Goal: Task Accomplishment & Management: Manage account settings

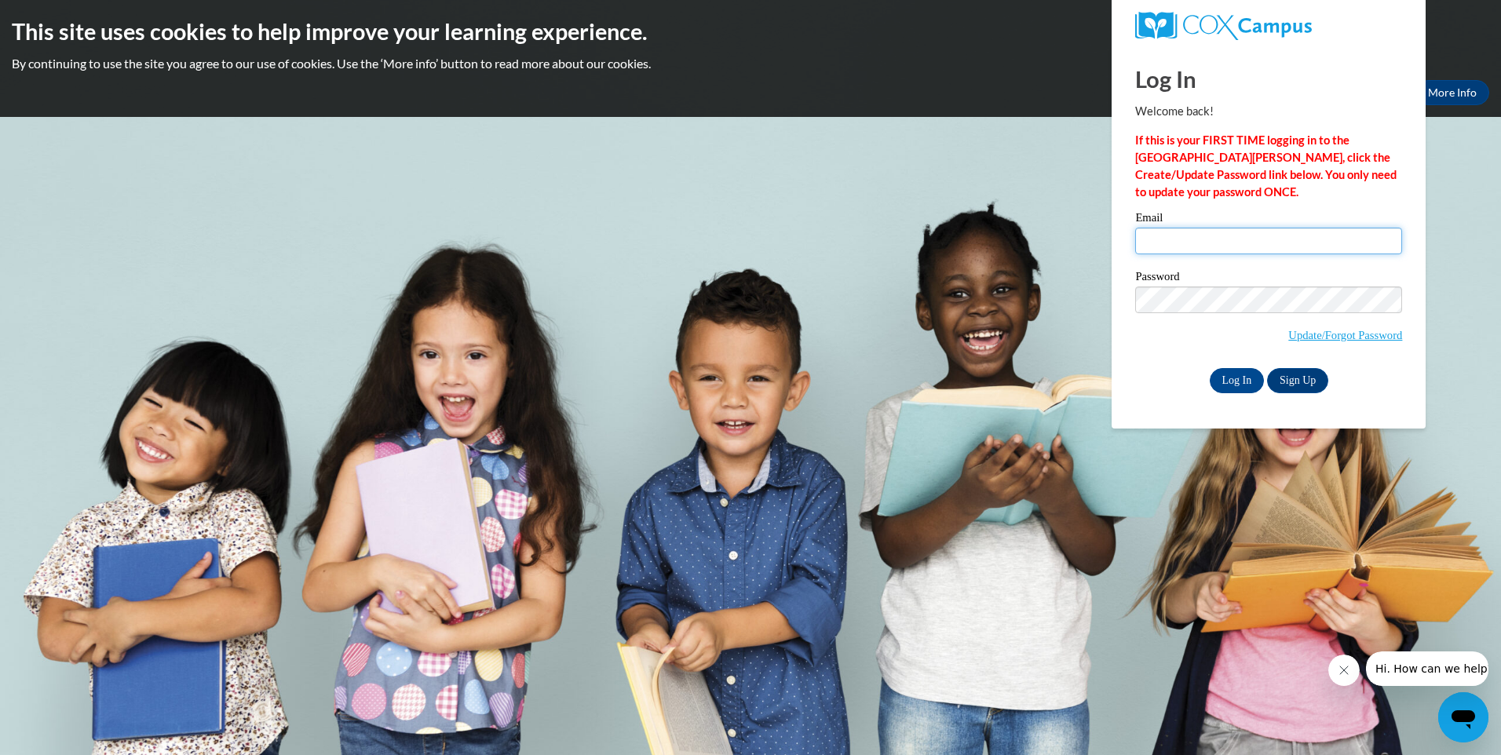
click at [1163, 241] on input "Email" at bounding box center [1268, 241] width 267 height 27
type input "Amsellers@tcjackets.net"
click at [1210, 368] on input "Log In" at bounding box center [1237, 380] width 55 height 25
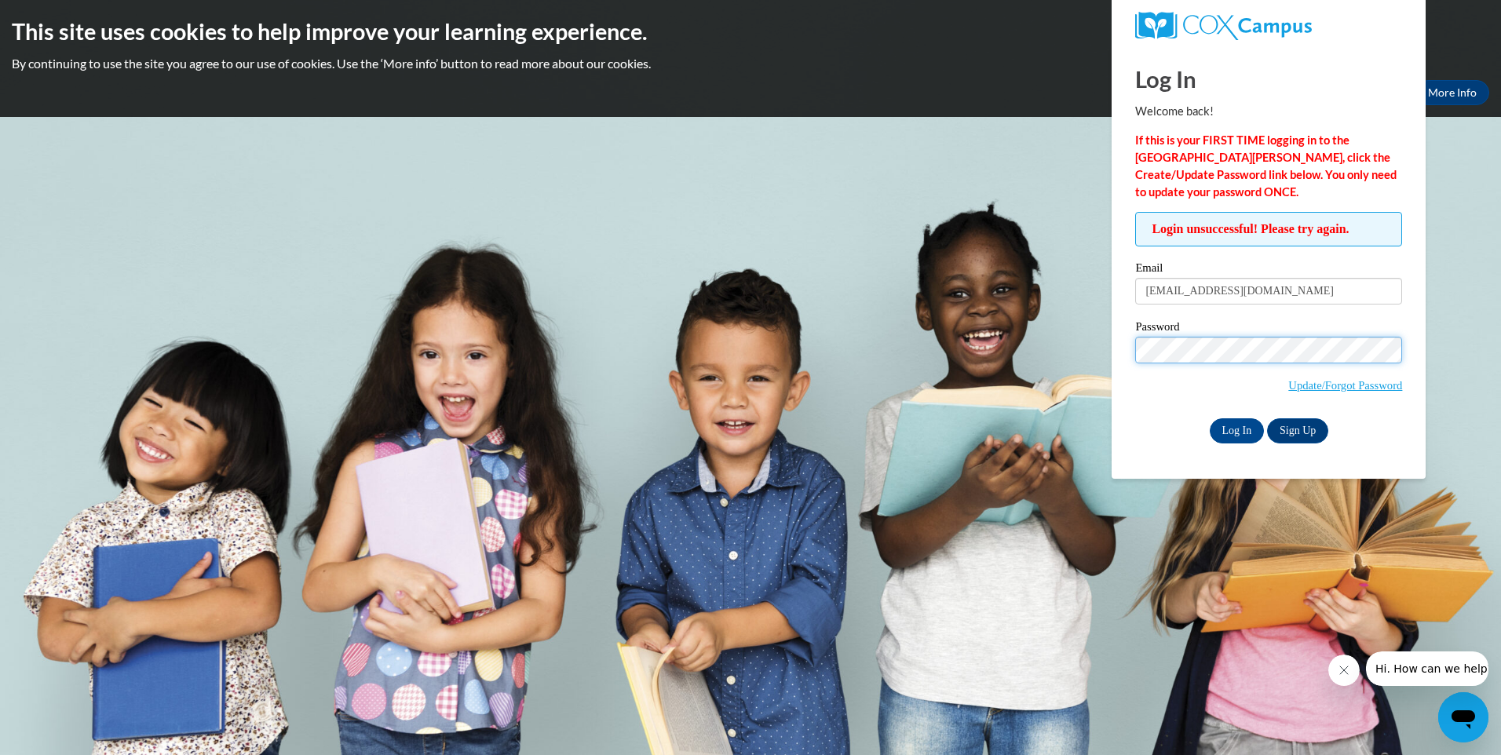
click at [1210, 418] on input "Log In" at bounding box center [1237, 430] width 55 height 25
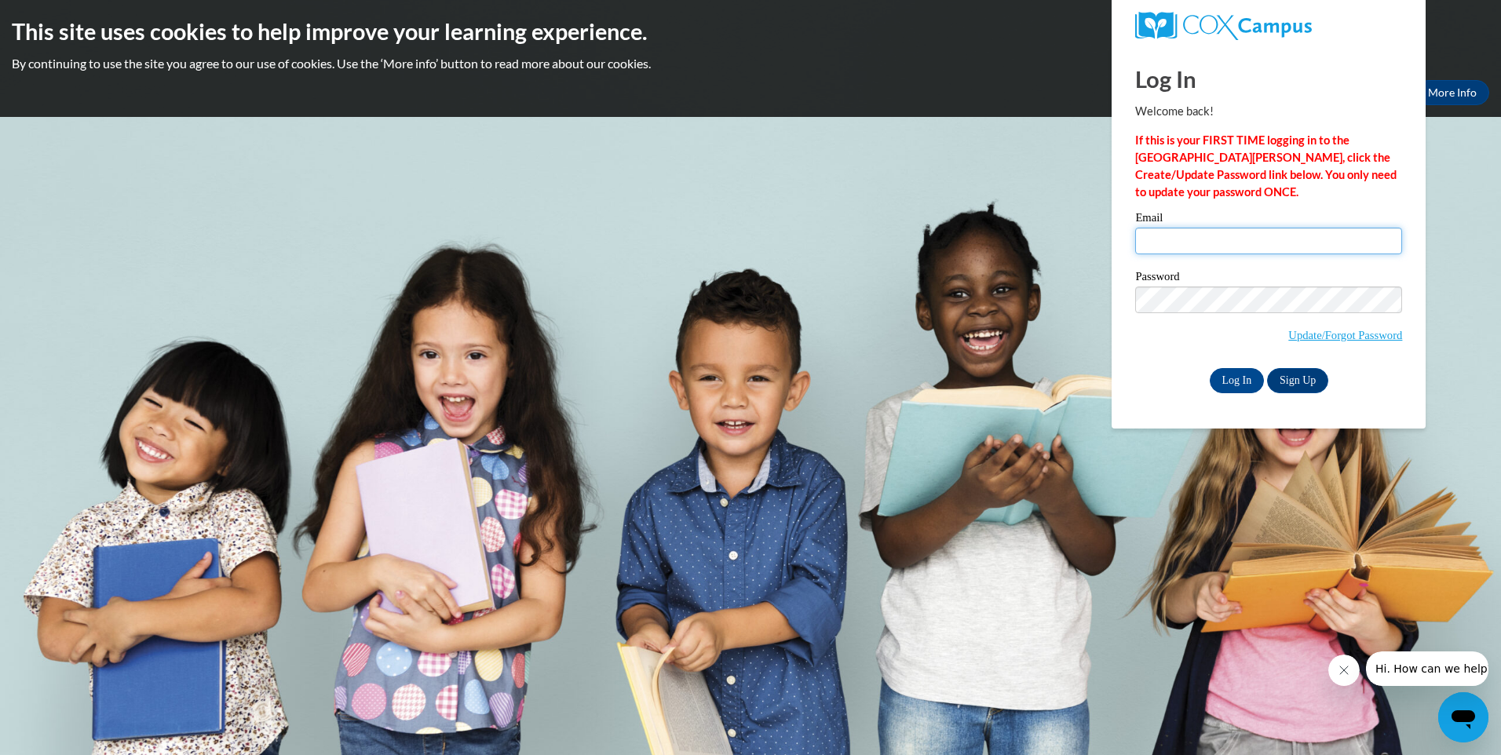
click at [1161, 247] on input "Email" at bounding box center [1268, 241] width 267 height 27
type input "amanda.sellers@student.thomasu.edu"
click at [1210, 368] on input "Log In" at bounding box center [1237, 380] width 55 height 25
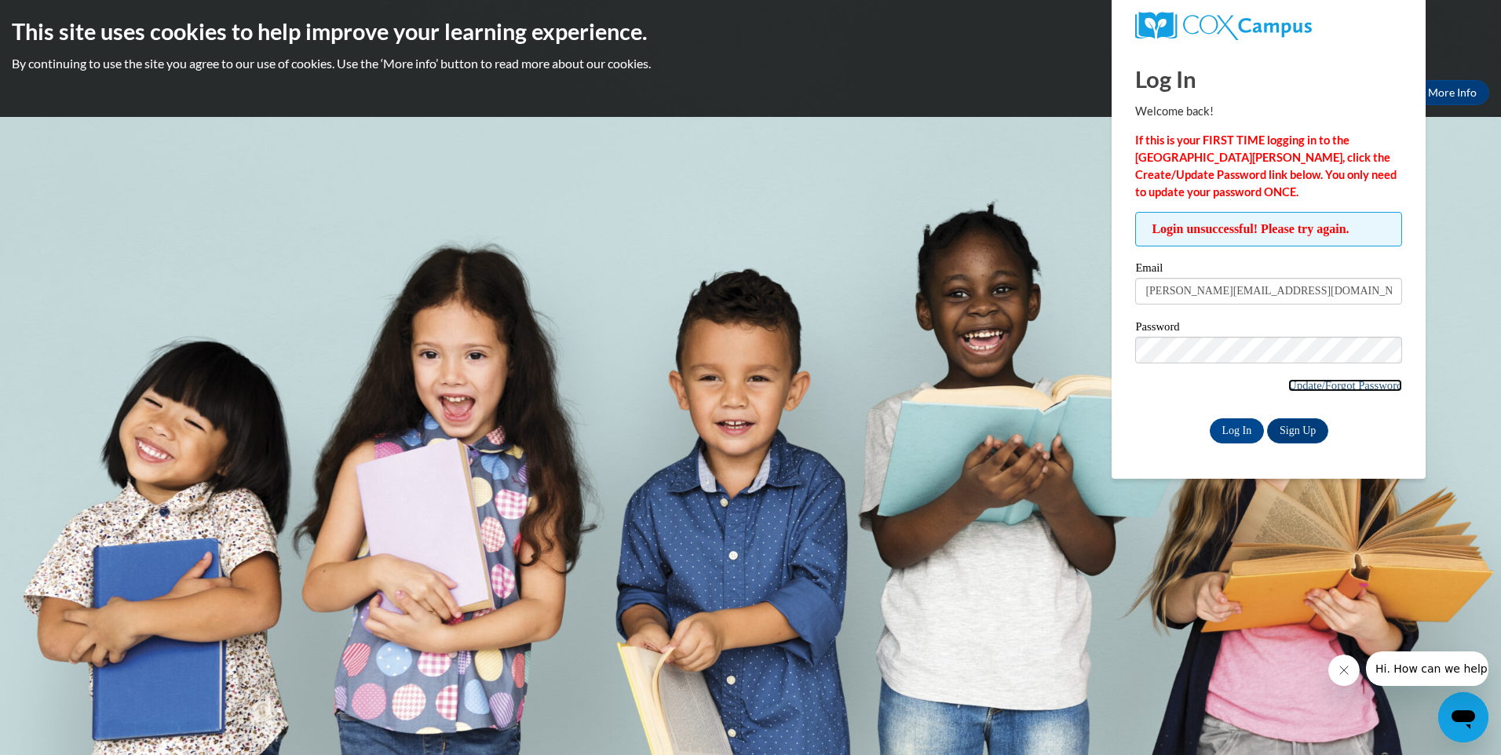
click at [1328, 384] on link "Update/Forgot Password" at bounding box center [1345, 385] width 114 height 13
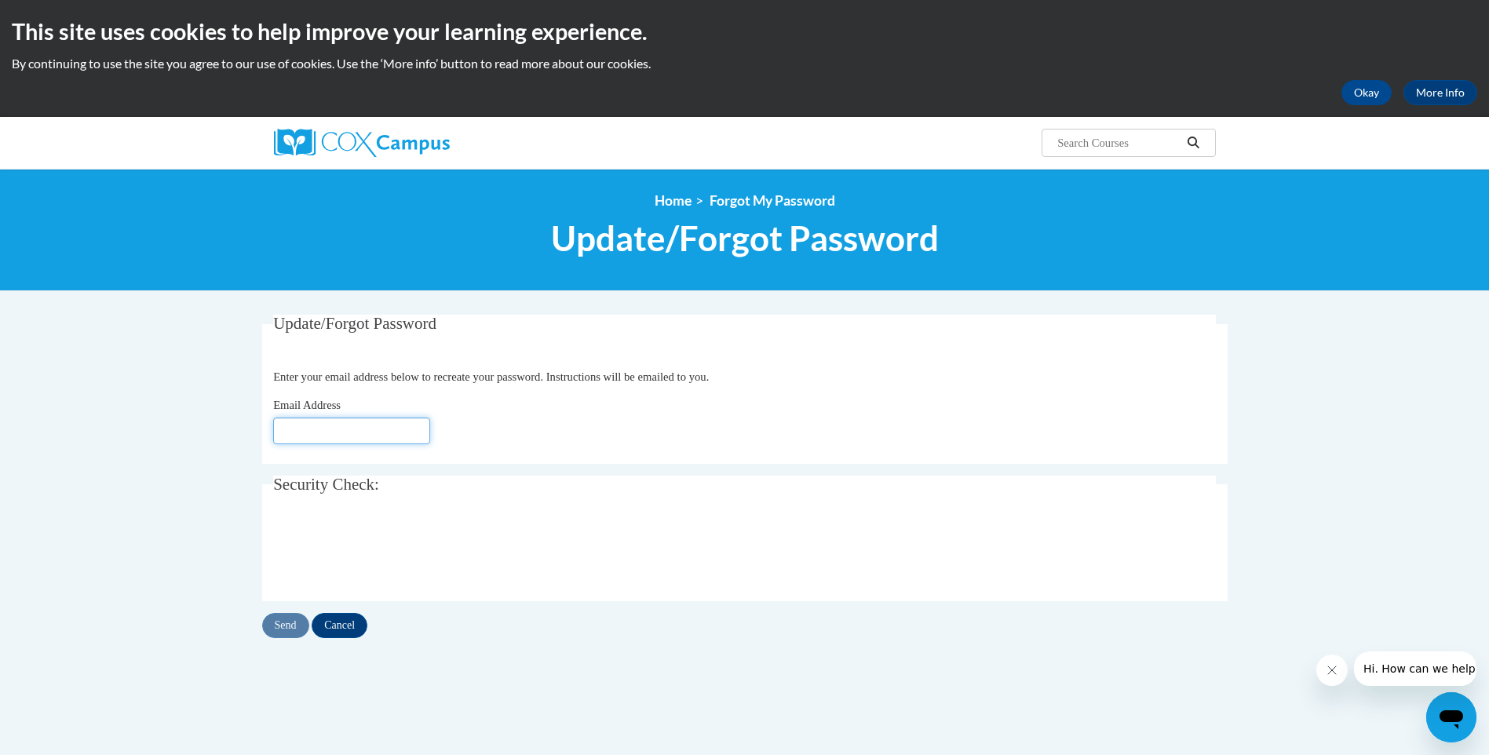
click at [324, 431] on input "Email Address" at bounding box center [351, 431] width 157 height 27
click at [419, 432] on input "[PERSON_NAME][EMAIL_ADDRESS][DOMAIN_NAME]" at bounding box center [351, 431] width 157 height 27
click at [330, 433] on input "masu.edu" at bounding box center [351, 431] width 157 height 27
type input "m"
type input "Amsellers@tcjackets.net"
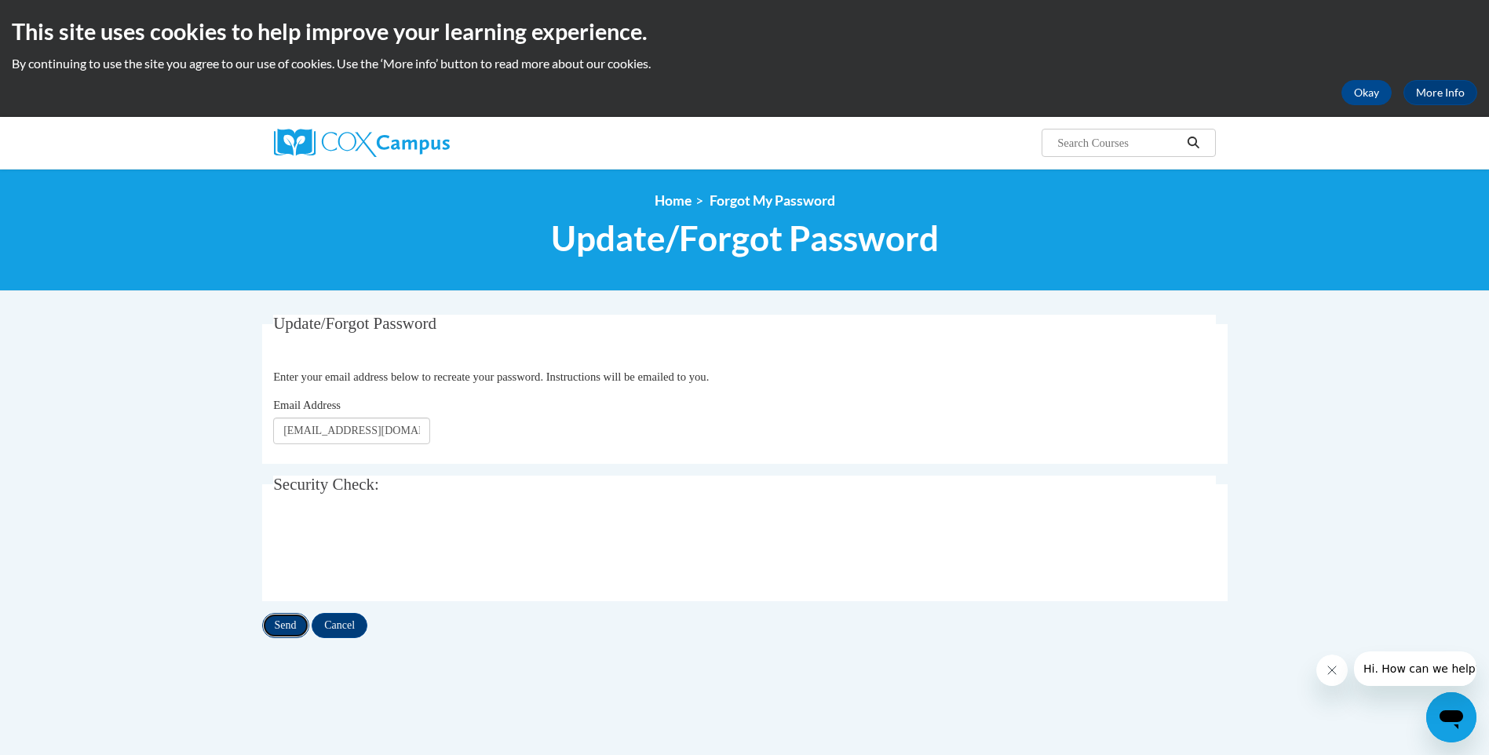
click at [287, 623] on input "Send" at bounding box center [285, 625] width 47 height 25
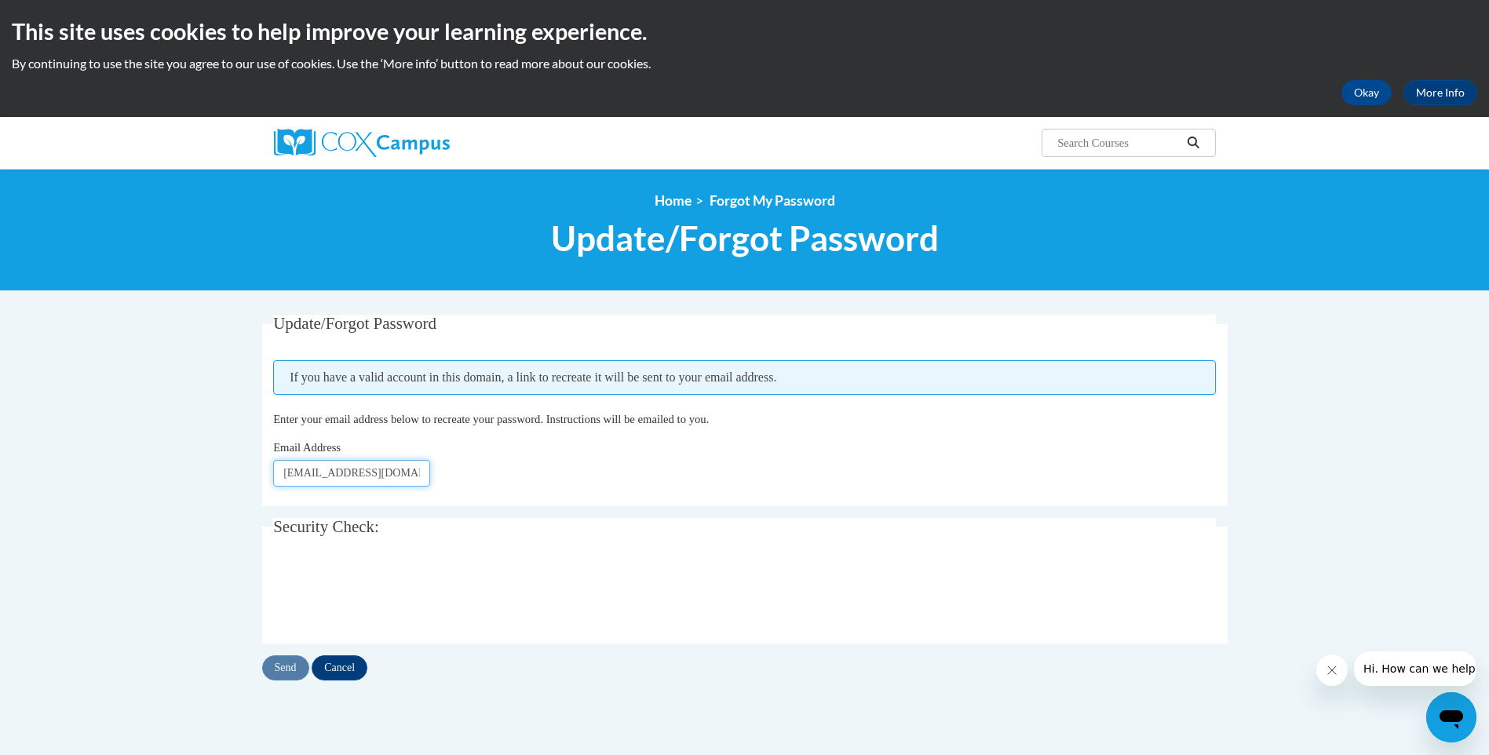
click at [409, 477] on input "Amsellers@tcjackets.net" at bounding box center [351, 473] width 157 height 27
type input "A"
type input "amanda.sellers@student.thomasu.edu"
click at [290, 670] on input "Send" at bounding box center [285, 668] width 47 height 25
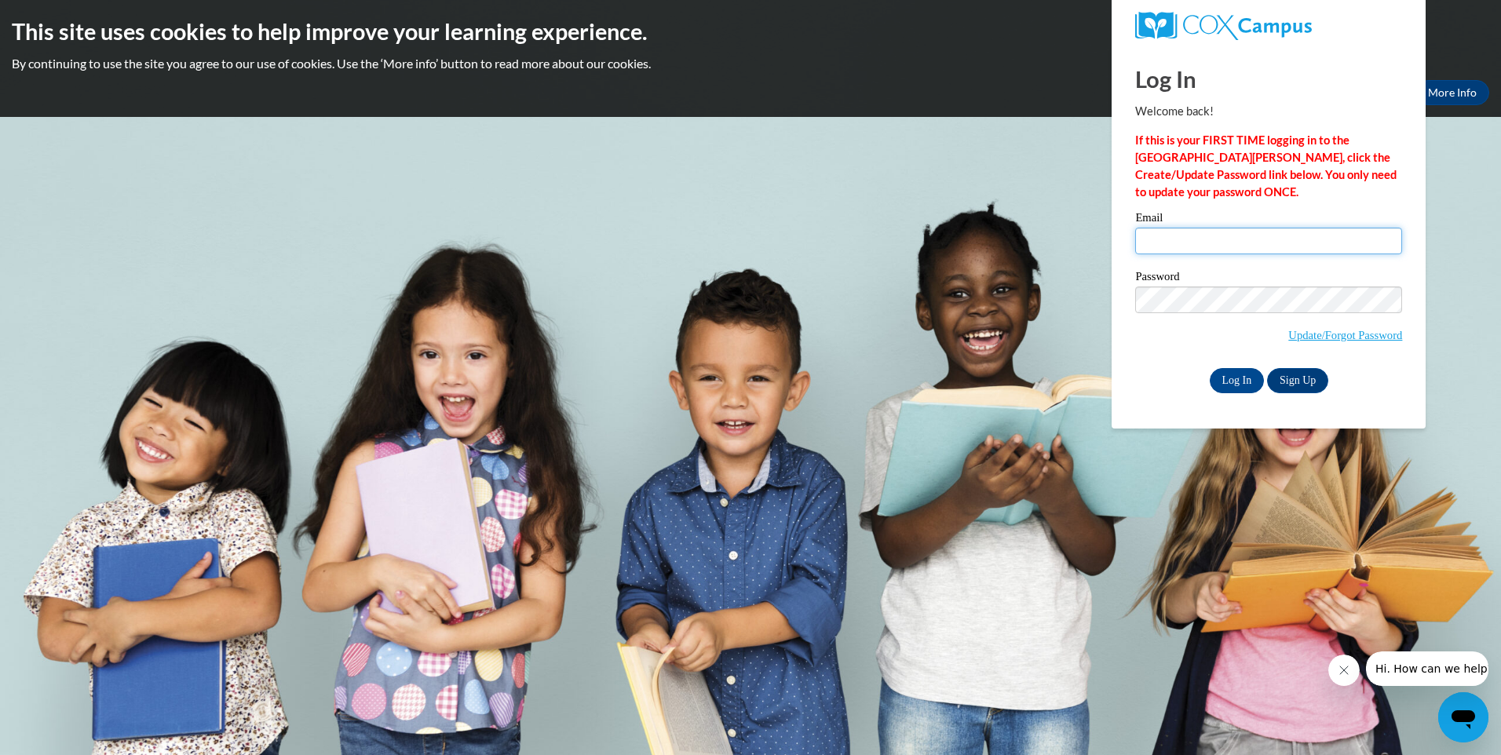
click at [1177, 239] on input "Email" at bounding box center [1268, 241] width 267 height 27
type input "Amsellers"
click at [1234, 379] on input "Log In" at bounding box center [1237, 380] width 55 height 25
